Goal: Task Accomplishment & Management: Use online tool/utility

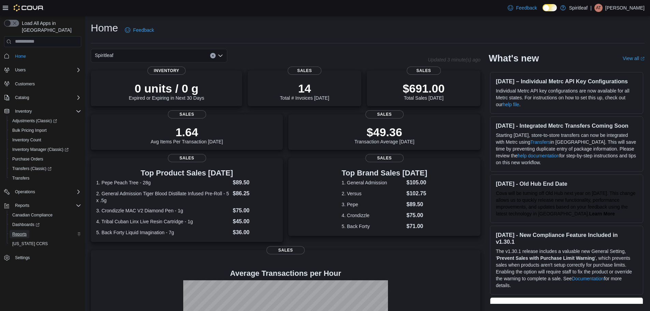
click at [20, 231] on span "Reports" at bounding box center [19, 233] width 14 height 5
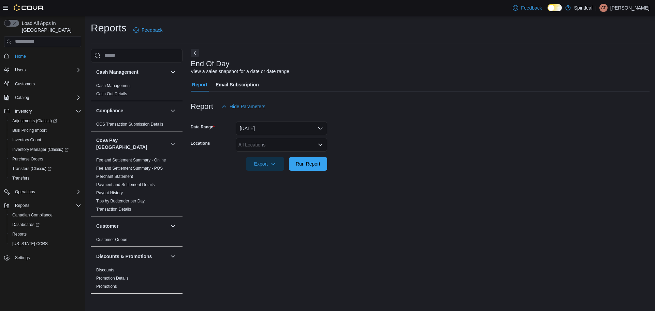
click at [271, 140] on div "All Locations" at bounding box center [281, 145] width 91 height 14
type input "***"
click at [287, 157] on span "571 - [GEOGRAPHIC_DATA] ([GEOGRAPHIC_DATA])" at bounding box center [319, 156] width 116 height 7
click at [439, 123] on form "Date Range [DATE] Locations [STREET_ADDRESS] Export Run Report" at bounding box center [420, 141] width 459 height 57
click at [323, 163] on span "Run Report" at bounding box center [308, 164] width 30 height 14
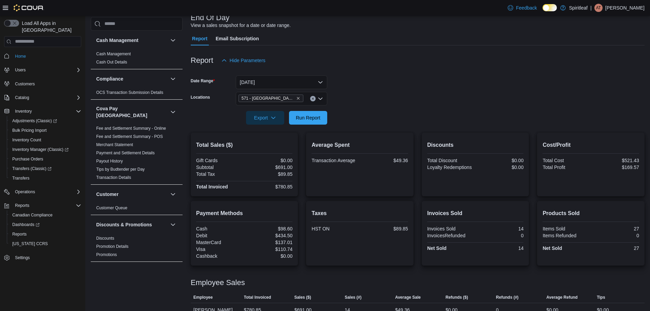
scroll to position [58, 0]
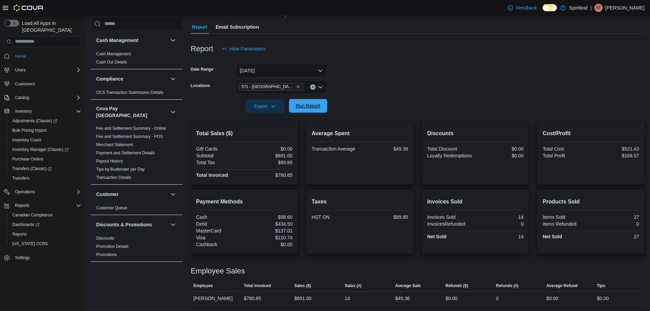
click at [317, 101] on span "Run Report" at bounding box center [308, 106] width 30 height 14
click at [301, 107] on span "Run Report" at bounding box center [308, 105] width 25 height 7
